Goal: Task Accomplishment & Management: Manage account settings

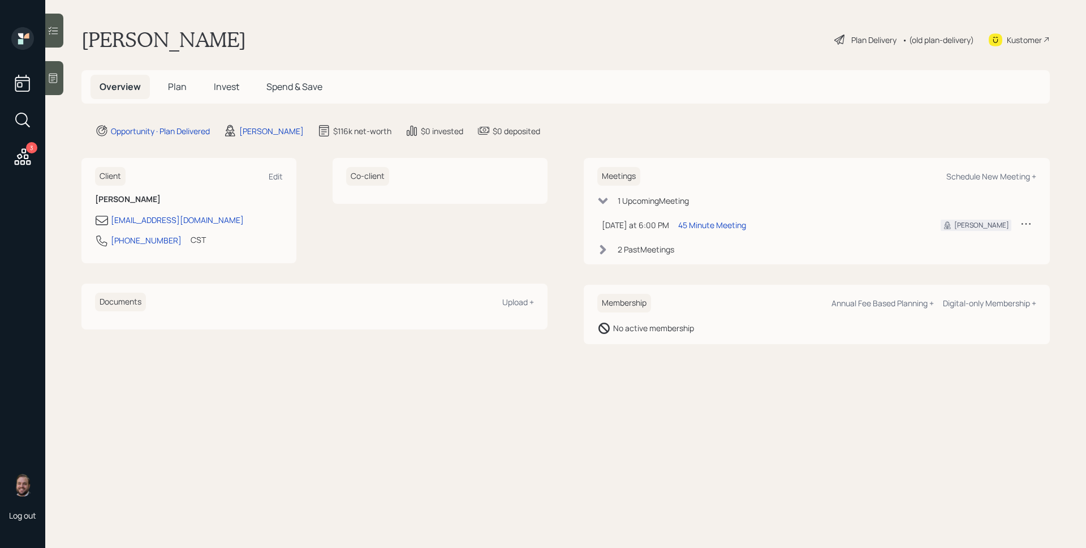
click at [62, 72] on div at bounding box center [54, 78] width 18 height 34
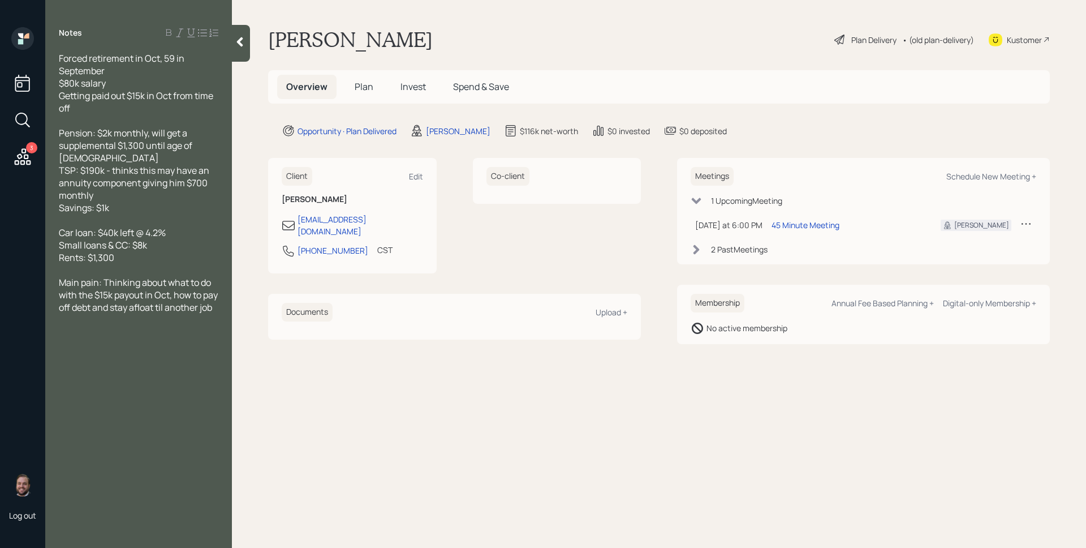
click at [364, 89] on span "Plan" at bounding box center [364, 86] width 19 height 12
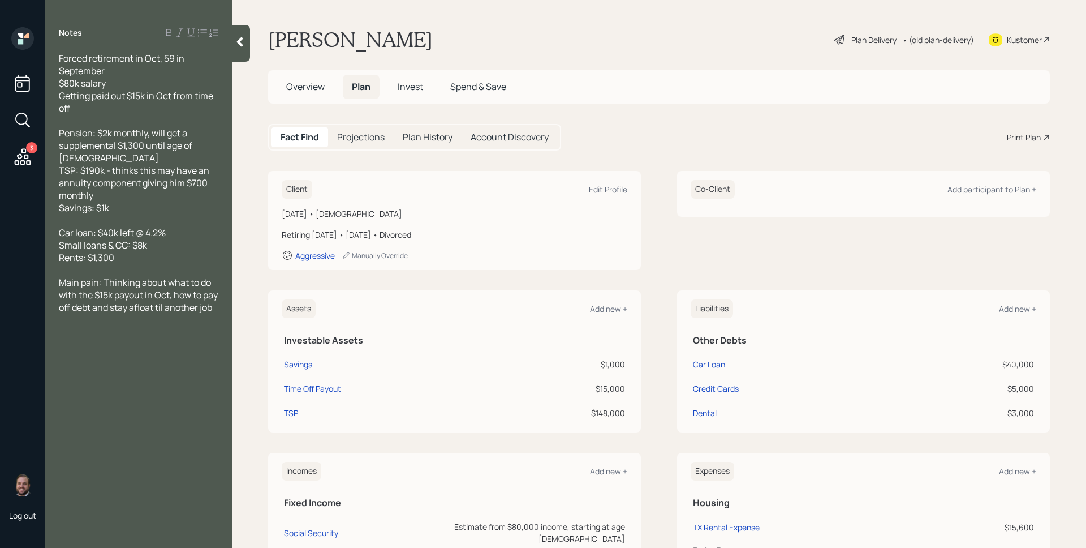
click at [403, 88] on span "Invest" at bounding box center [410, 86] width 25 height 12
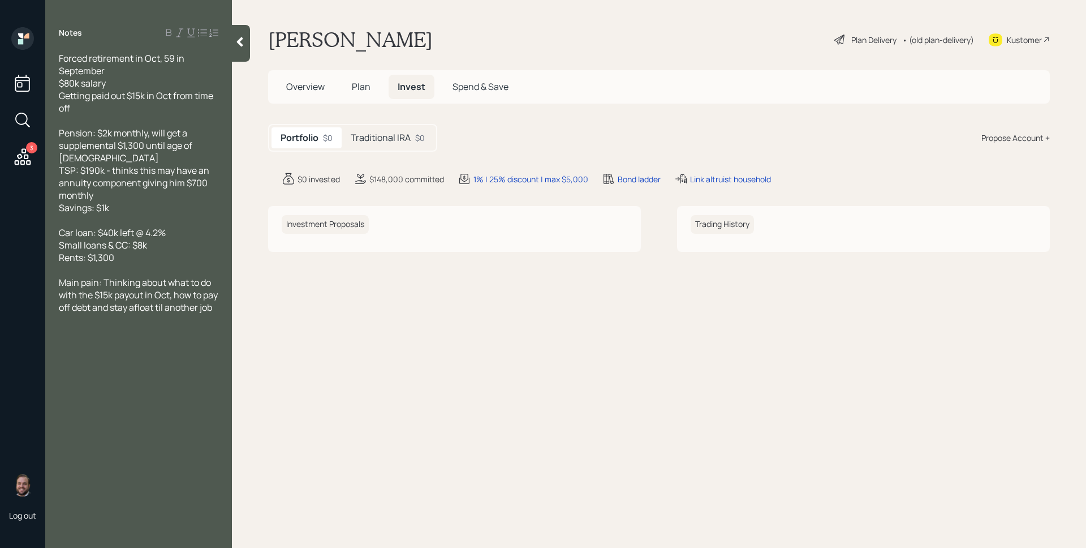
click at [403, 132] on h5 "Traditional IRA" at bounding box center [381, 137] width 60 height 11
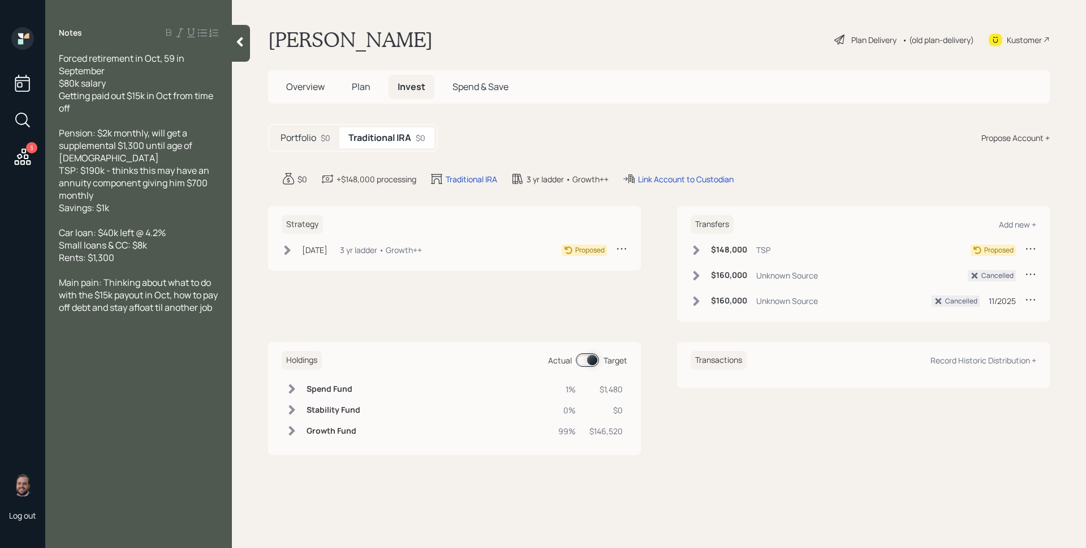
click at [376, 89] on h5 "Plan" at bounding box center [361, 87] width 37 height 24
